Goal: Task Accomplishment & Management: Manage account settings

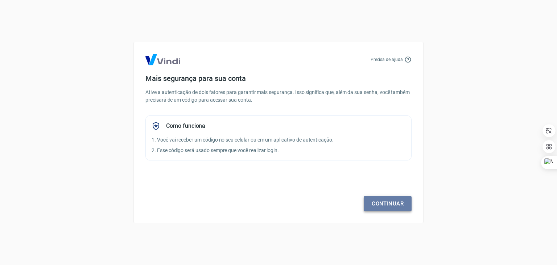
click at [405, 205] on link "Continuar" at bounding box center [388, 203] width 48 height 15
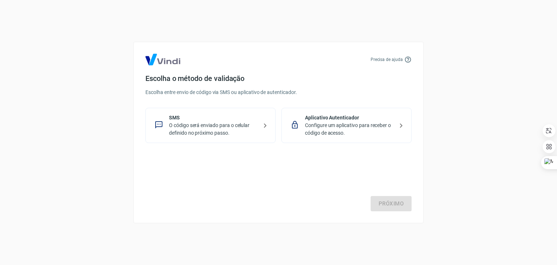
click at [375, 122] on p "Configure um aplicativo para receber o código de acesso." at bounding box center [349, 129] width 89 height 15
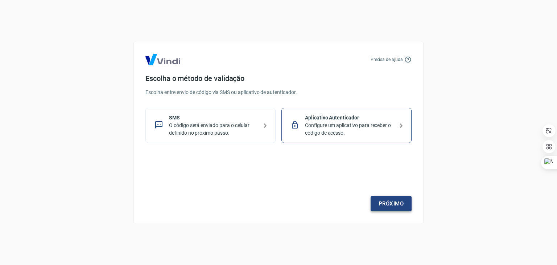
click at [402, 208] on link "Próximo" at bounding box center [391, 203] width 41 height 15
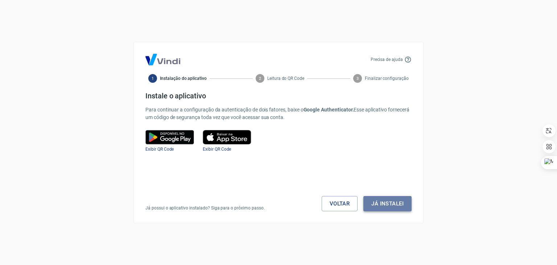
click at [403, 207] on button "Já instalei" at bounding box center [388, 203] width 48 height 15
